Goal: Complete application form

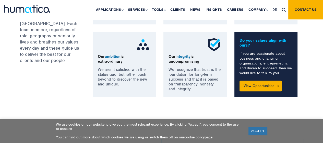
scroll to position [434, 0]
click at [260, 88] on link "View Opportunities" at bounding box center [260, 85] width 42 height 11
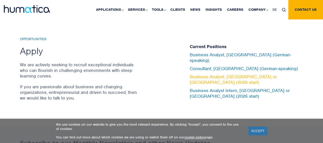
scroll to position [1687, 0]
click at [223, 75] on link "Business Analyst, [GEOGRAPHIC_DATA] or [GEOGRAPHIC_DATA] (2026 start)" at bounding box center [233, 79] width 87 height 11
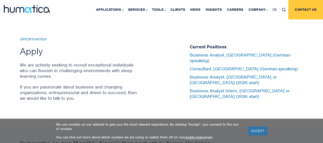
click at [301, 15] on link "Contact us" at bounding box center [305, 9] width 35 height 19
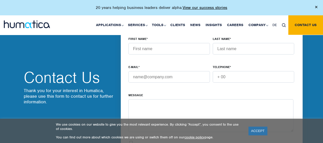
click at [161, 54] on input "FIRST NAME *" at bounding box center [168, 48] width 81 height 11
type input "Ebrahim"
type input "Daultana"
type input "eadaultana@gmail.com"
type input "+447508455305"
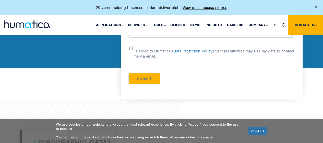
scroll to position [90, 0]
